Goal: Task Accomplishment & Management: Use online tool/utility

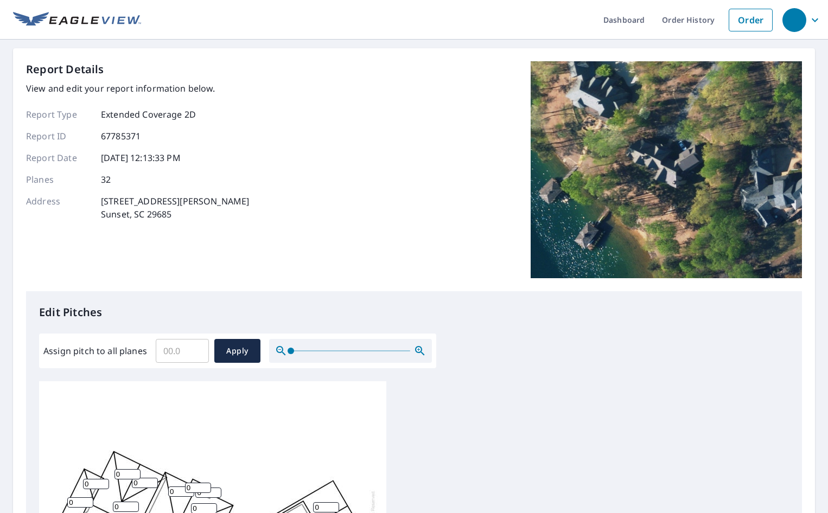
click at [180, 346] on input "Assign pitch to all planes" at bounding box center [182, 351] width 53 height 30
type input "10"
click at [233, 353] on span "Apply" at bounding box center [237, 352] width 29 height 14
type input "10"
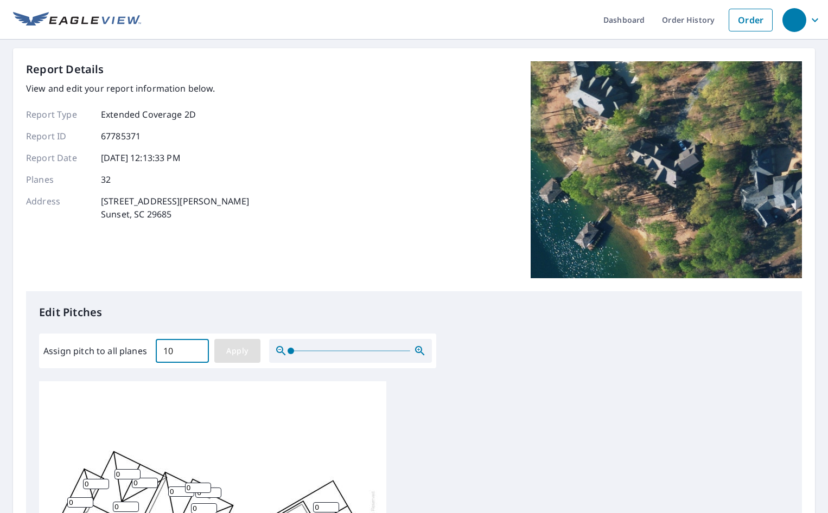
type input "10"
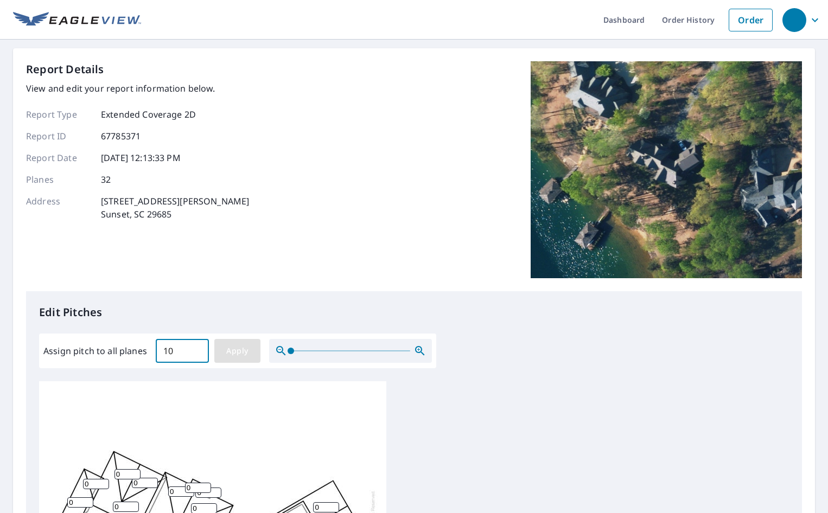
type input "10"
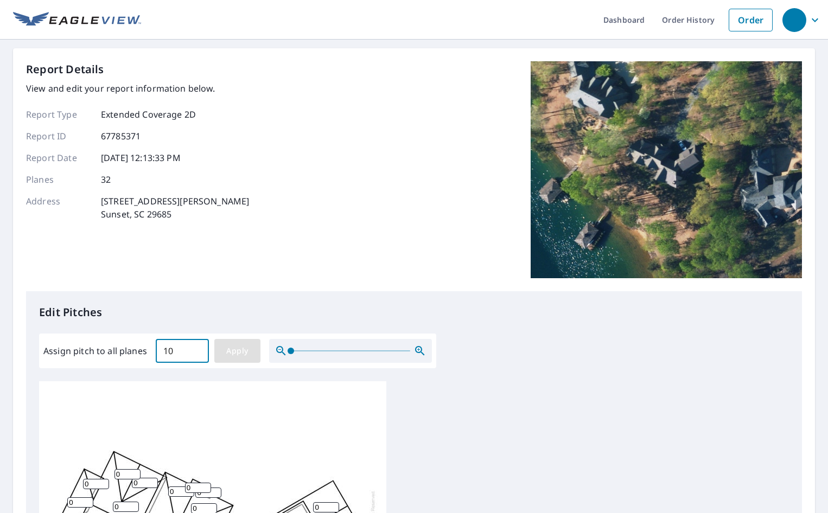
type input "10"
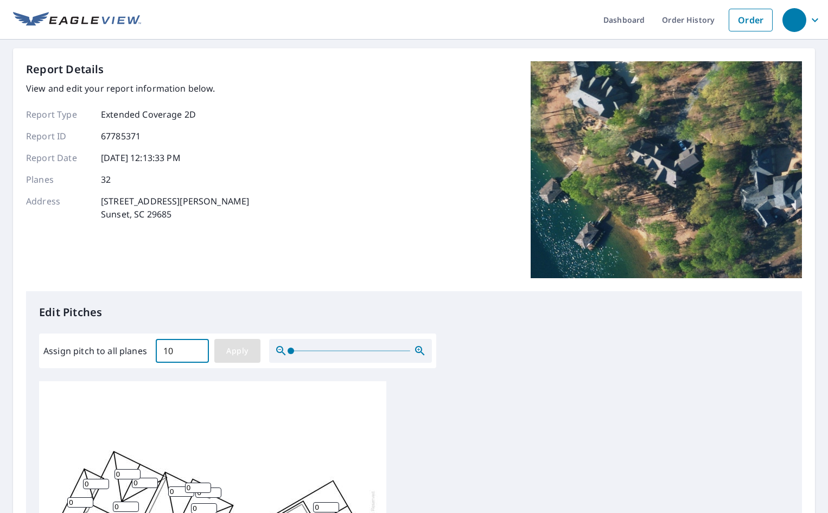
type input "10"
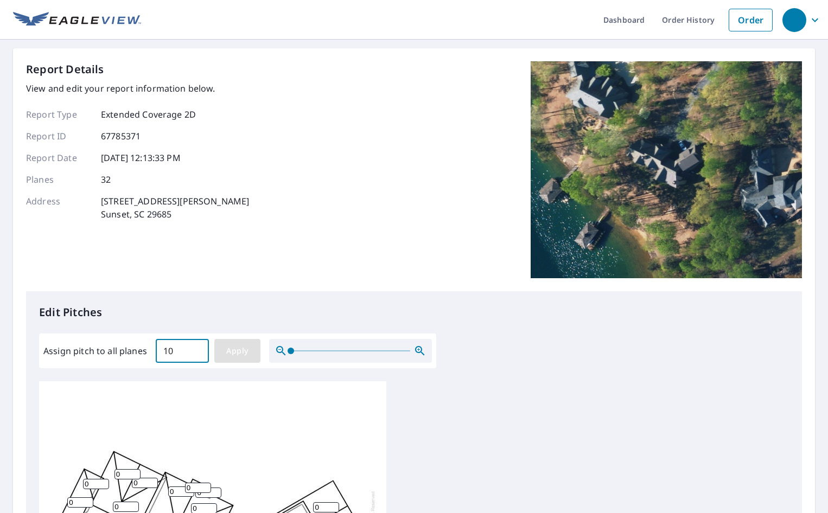
type input "10"
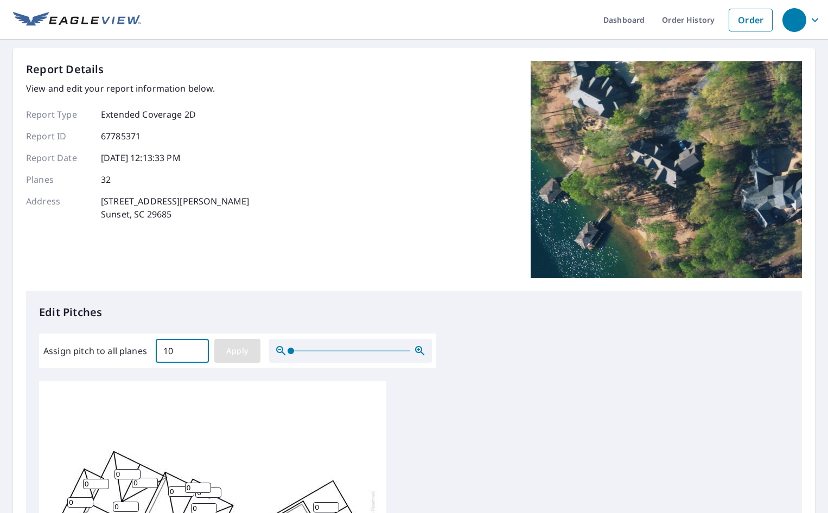
type input "10"
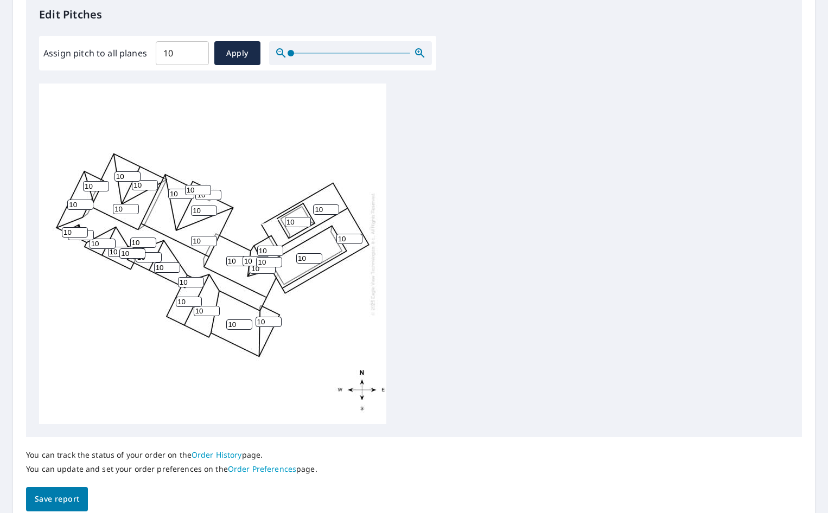
scroll to position [346, 0]
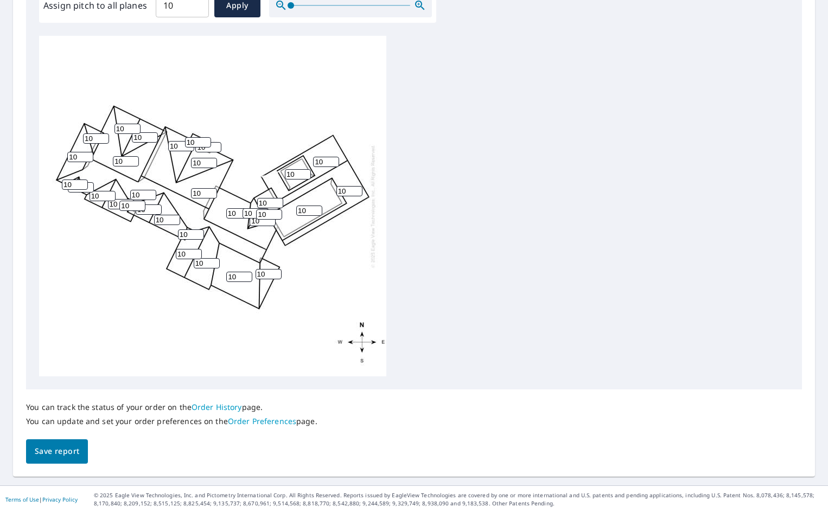
click at [51, 451] on span "Save report" at bounding box center [57, 452] width 44 height 14
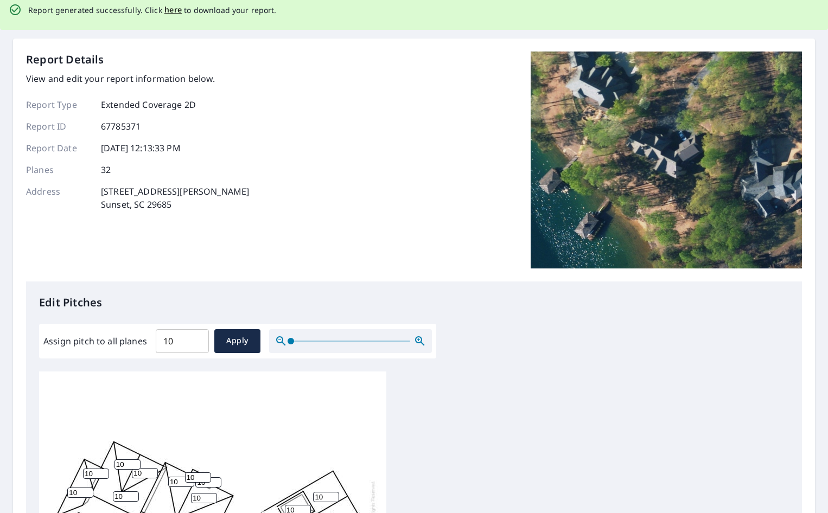
scroll to position [0, 0]
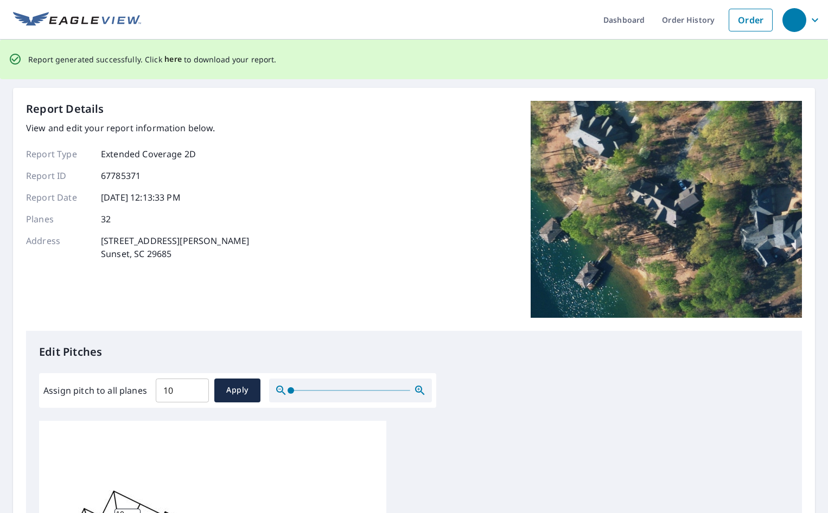
click at [170, 60] on span "here" at bounding box center [173, 60] width 18 height 14
